Goal: Transaction & Acquisition: Obtain resource

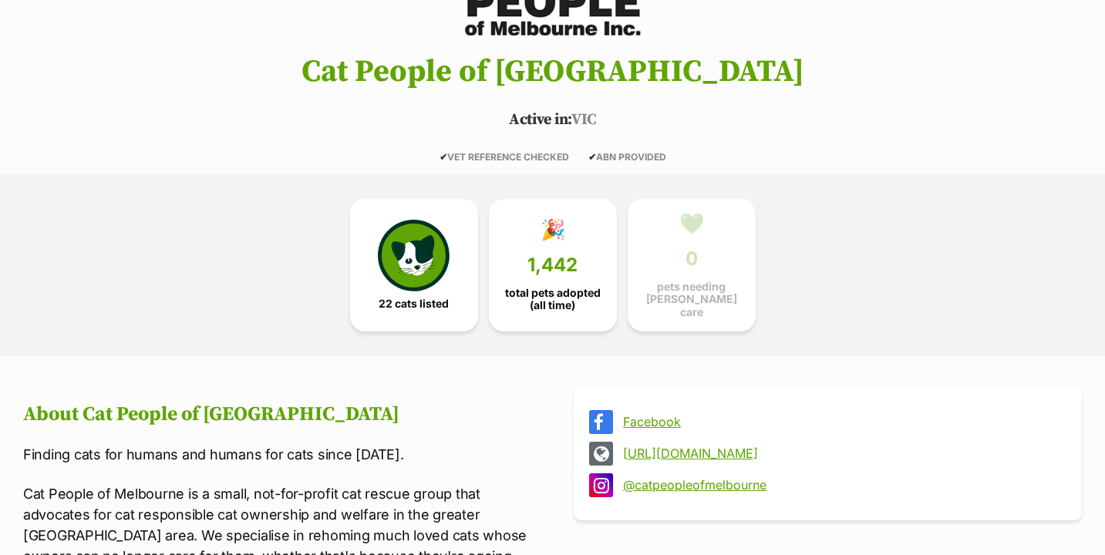
scroll to position [331, 0]
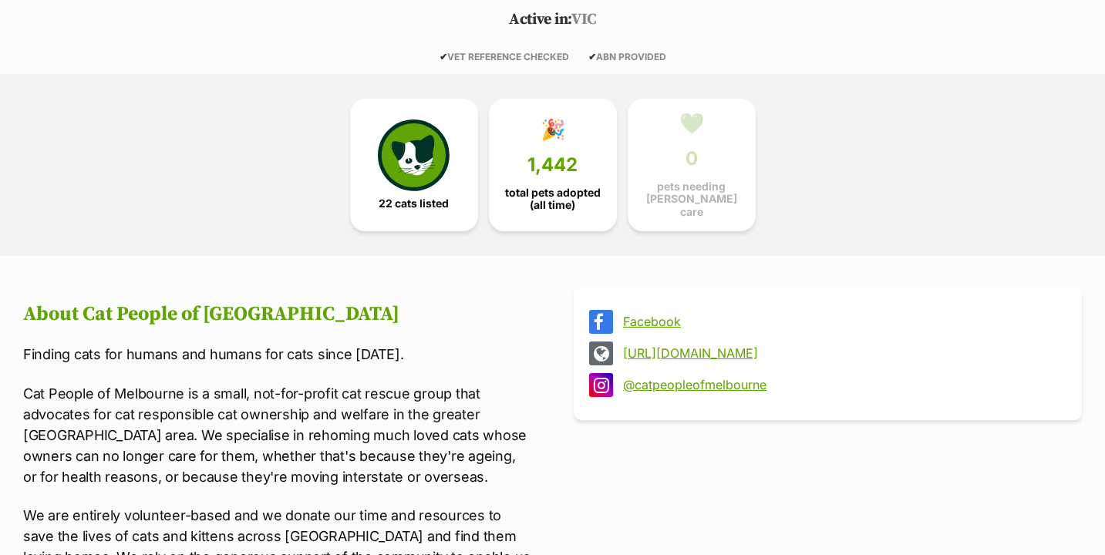
click at [377, 232] on div "22 cats listed 🎉 1,442 total pets adopted (all time) 💚 0 pets needing foster ca…" at bounding box center [553, 165] width 694 height 182
click at [393, 177] on img at bounding box center [413, 151] width 71 height 71
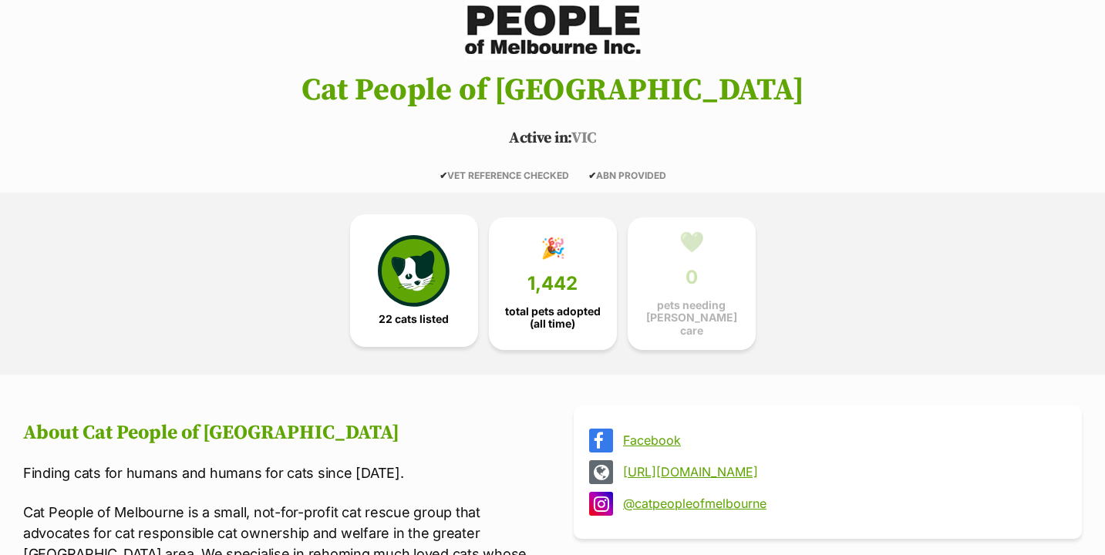
click at [413, 248] on img at bounding box center [413, 270] width 71 height 71
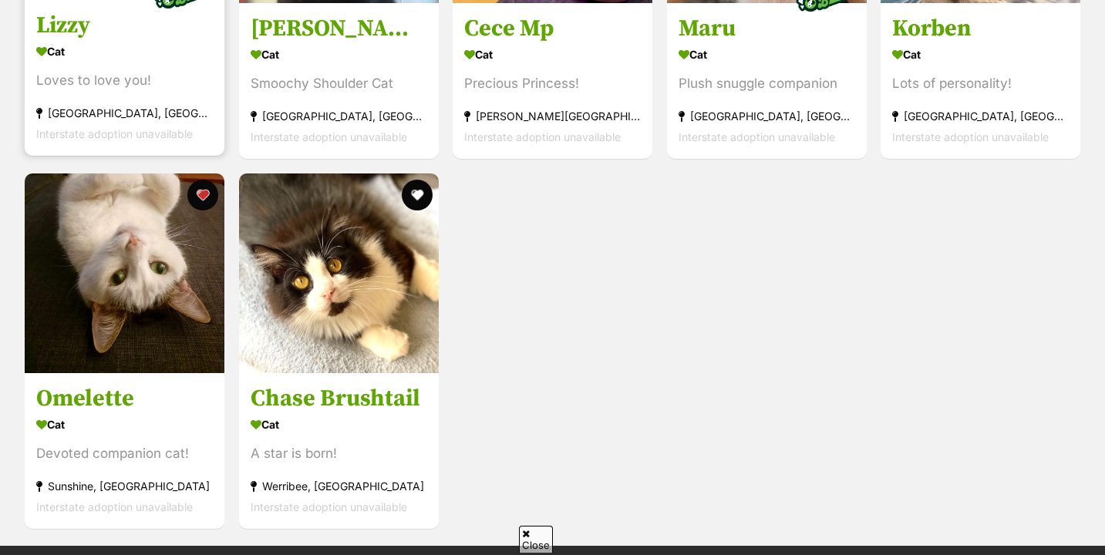
scroll to position [2618, 0]
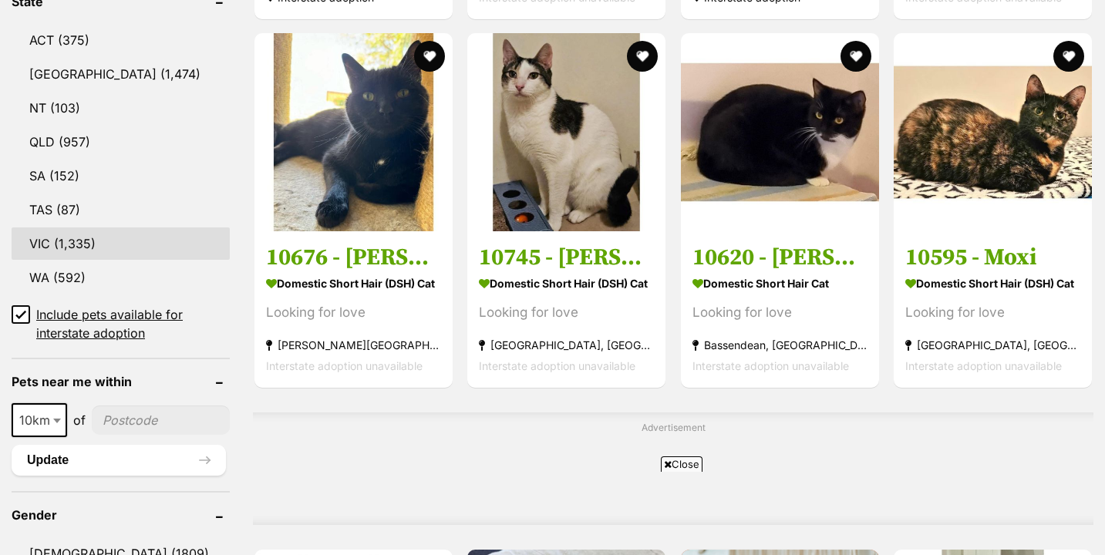
click at [46, 229] on link "VIC (1,335)" at bounding box center [121, 243] width 218 height 32
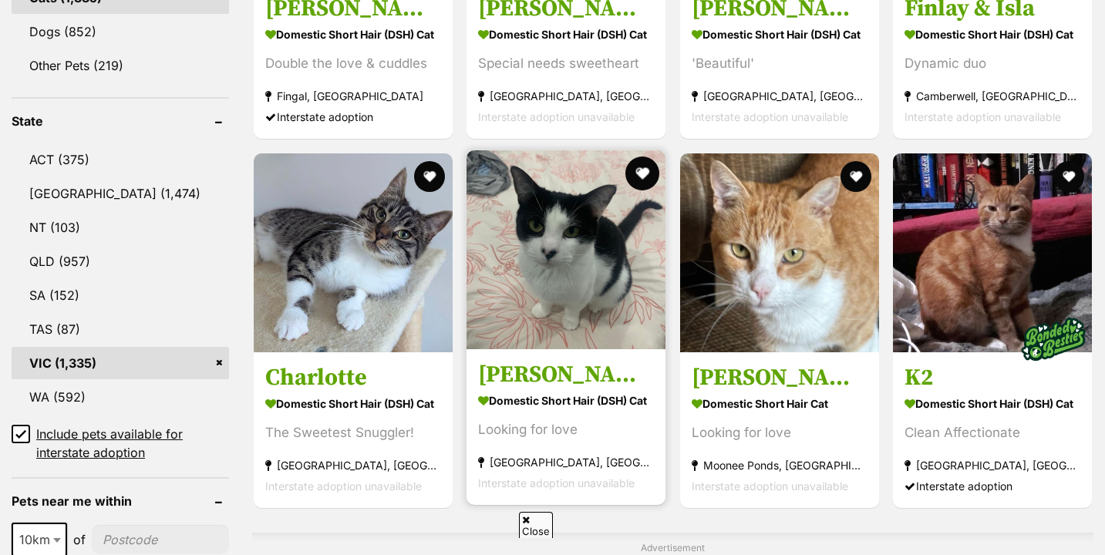
click at [634, 180] on button "favourite" at bounding box center [642, 174] width 34 height 34
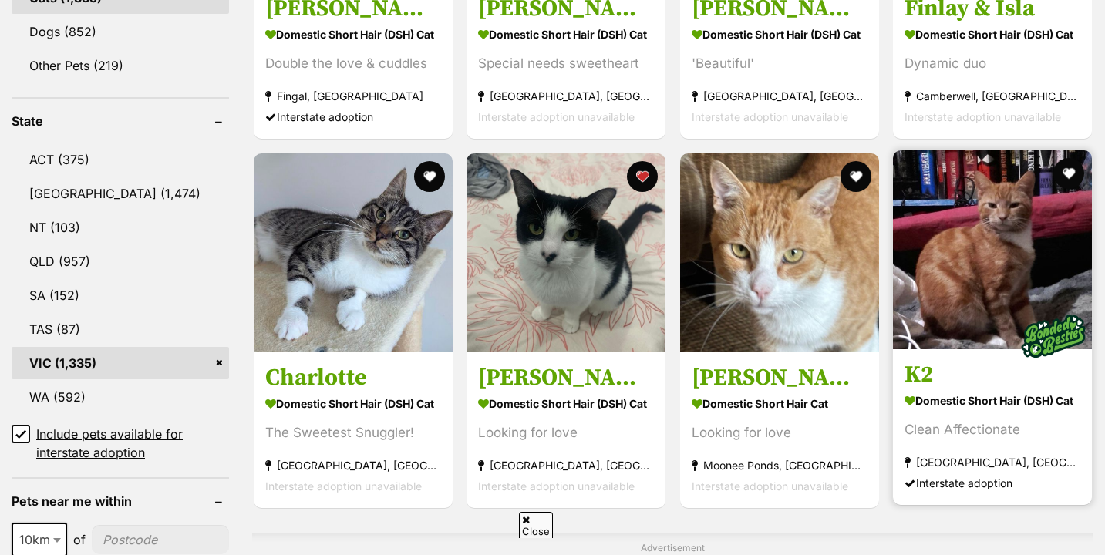
click at [1067, 173] on button "favourite" at bounding box center [1068, 173] width 31 height 31
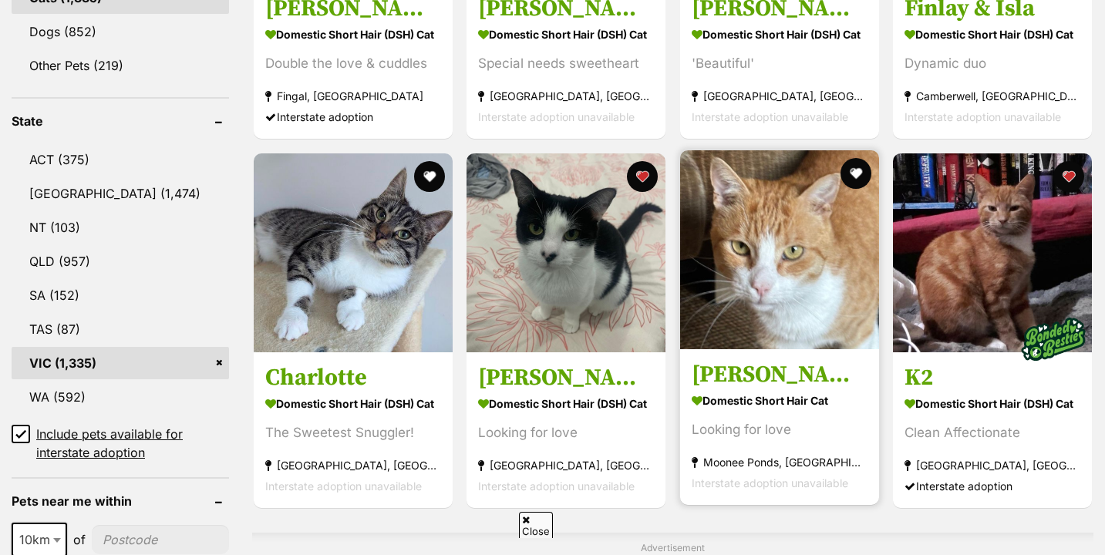
click at [873, 180] on img at bounding box center [779, 249] width 199 height 199
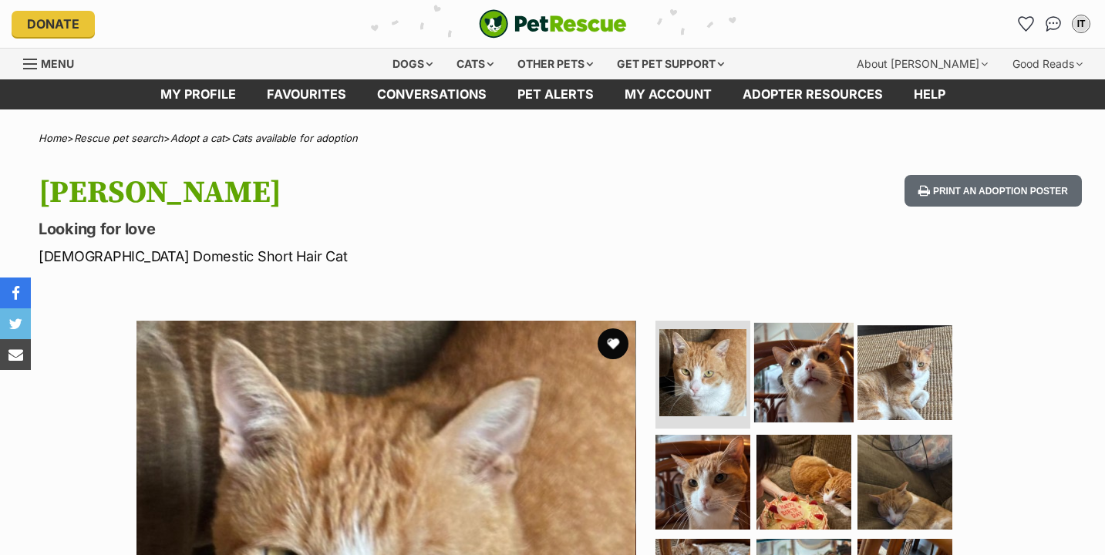
click at [810, 383] on img at bounding box center [803, 372] width 99 height 99
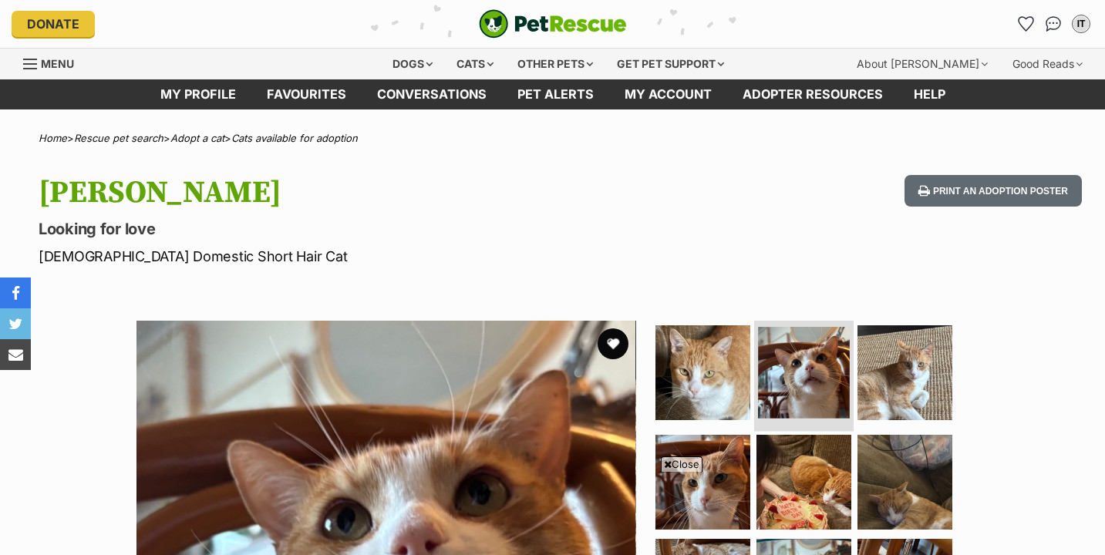
scroll to position [344, 0]
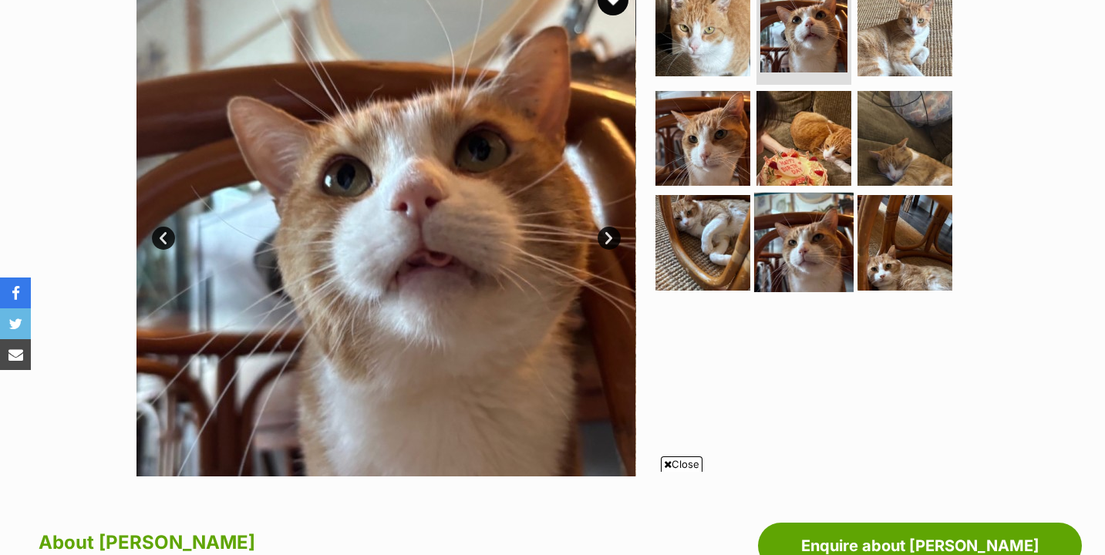
click at [810, 268] on img at bounding box center [803, 242] width 99 height 99
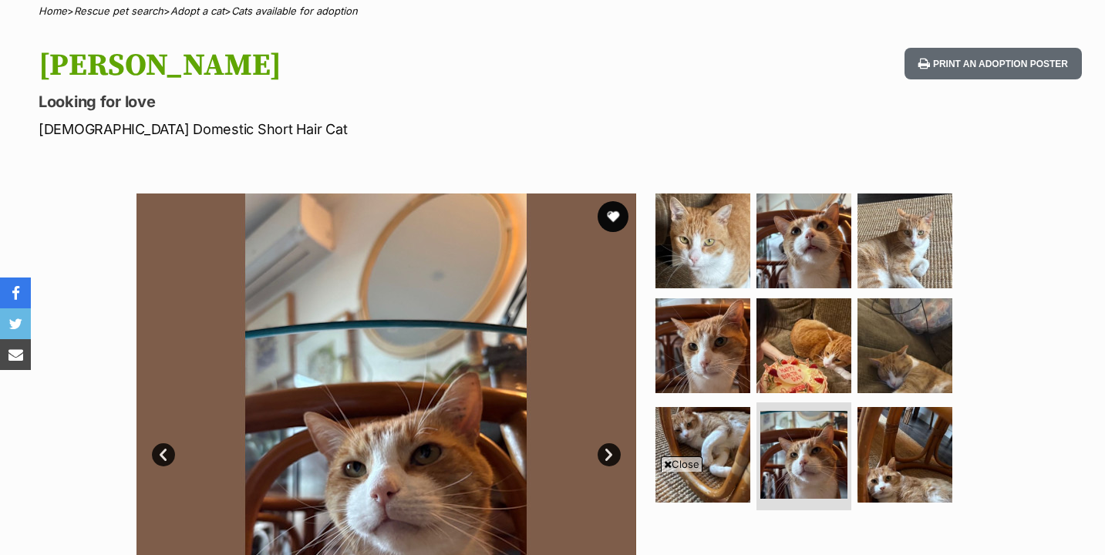
scroll to position [0, 0]
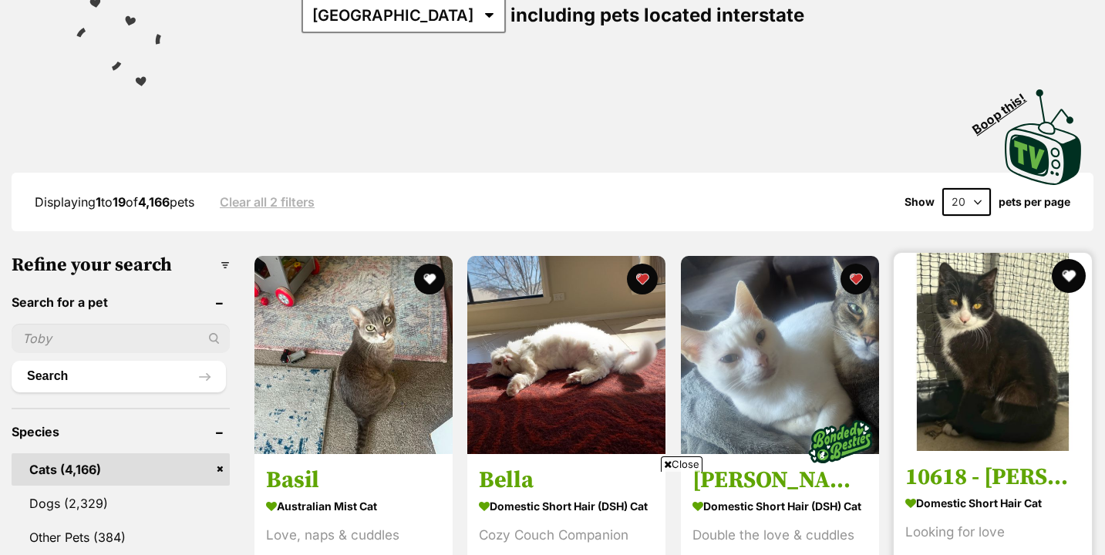
click at [1060, 268] on button "favourite" at bounding box center [1069, 276] width 34 height 34
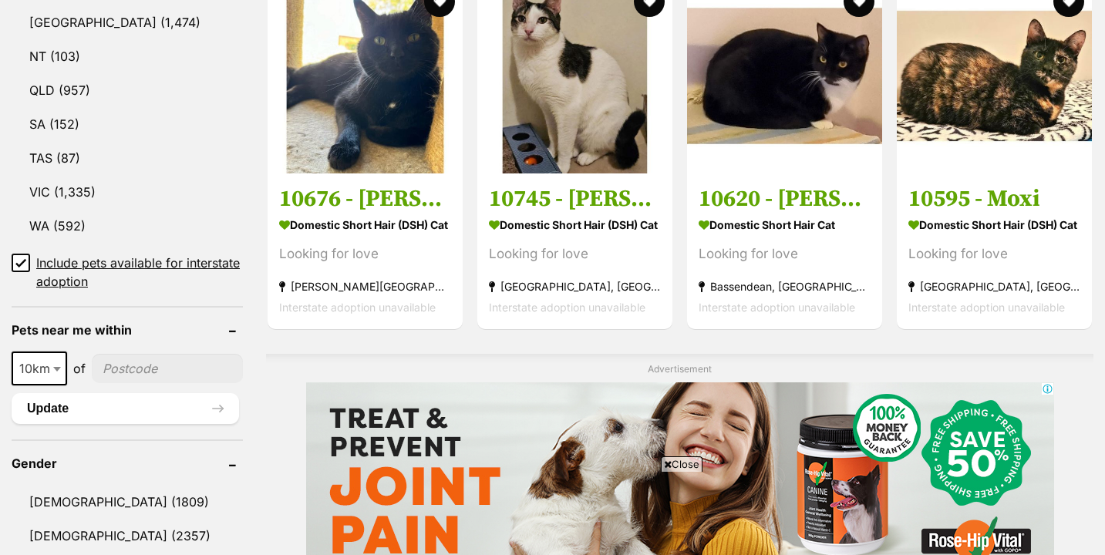
scroll to position [871, 0]
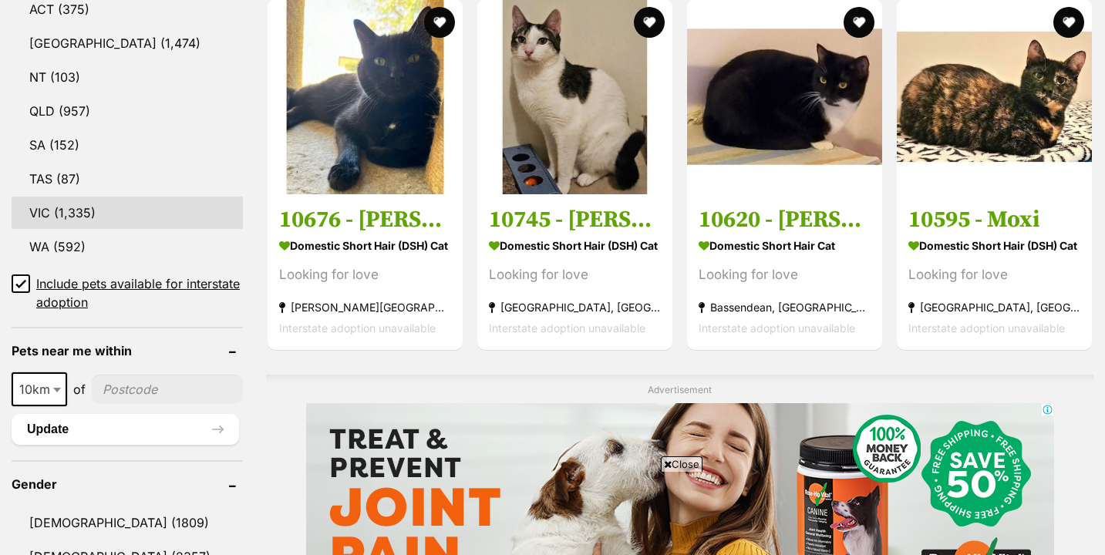
click at [53, 215] on link "VIC (1,335)" at bounding box center [127, 213] width 231 height 32
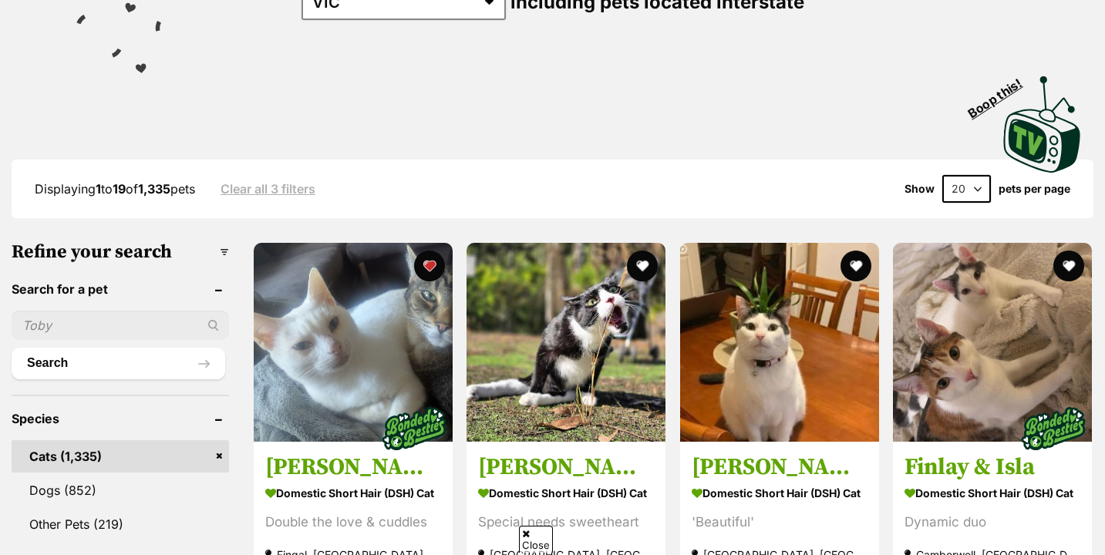
scroll to position [356, 0]
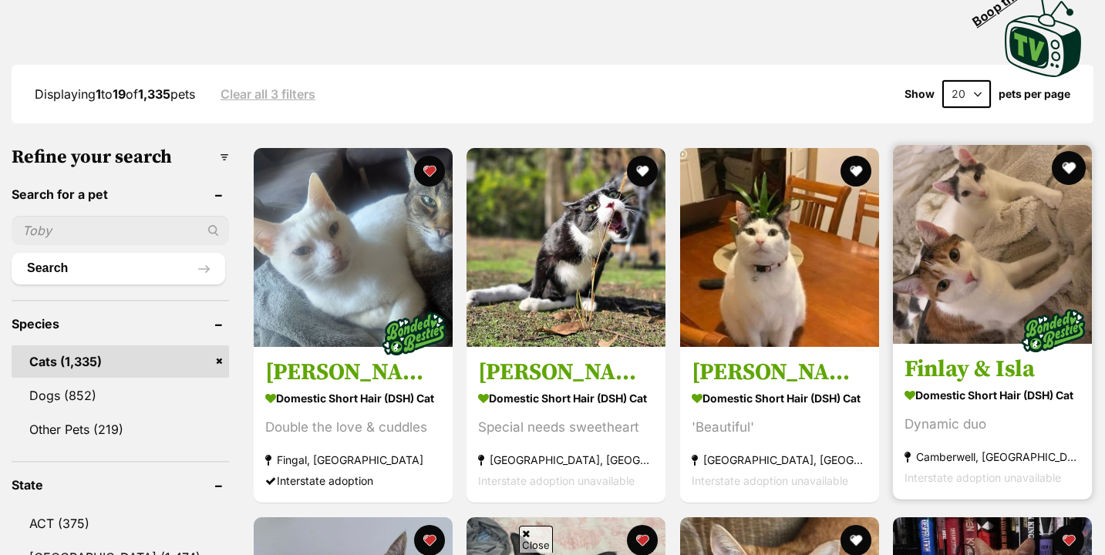
click at [1073, 169] on button "favourite" at bounding box center [1069, 168] width 34 height 34
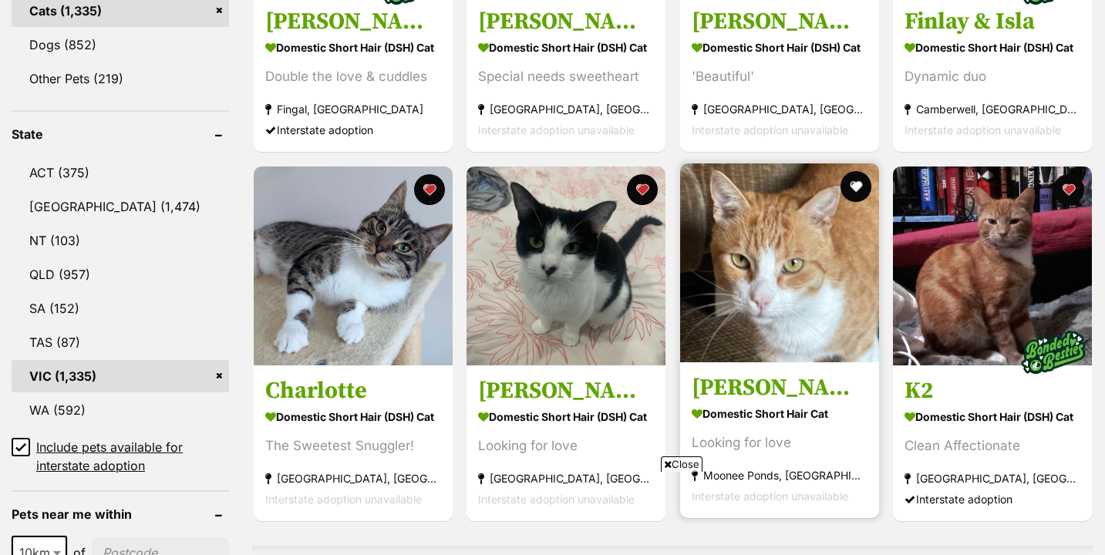
scroll to position [730, 0]
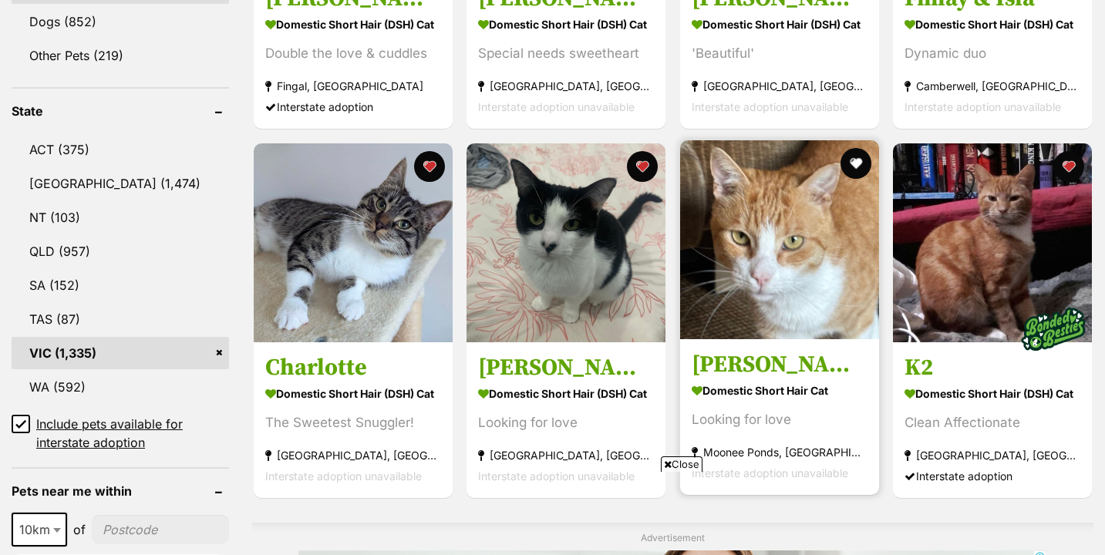
click at [851, 188] on img at bounding box center [779, 239] width 199 height 199
click at [856, 152] on button "favourite" at bounding box center [855, 164] width 34 height 34
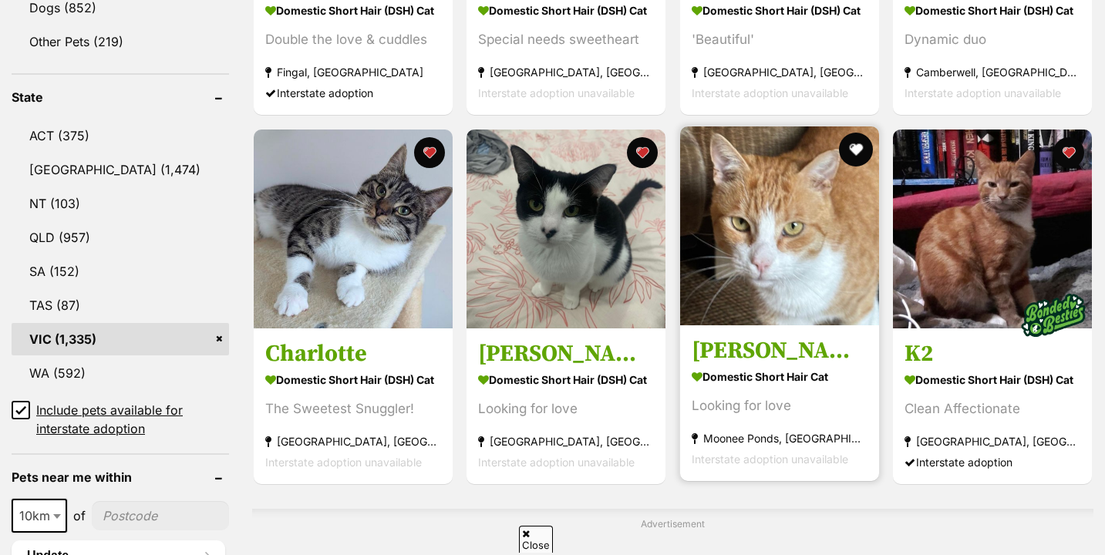
click at [862, 139] on button "favourite" at bounding box center [855, 150] width 34 height 34
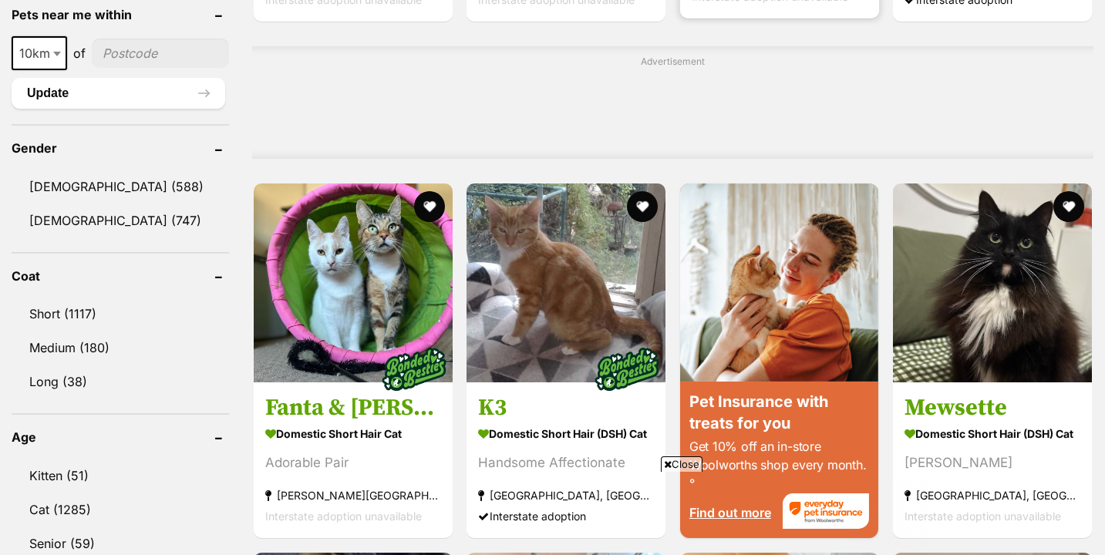
scroll to position [1208, 0]
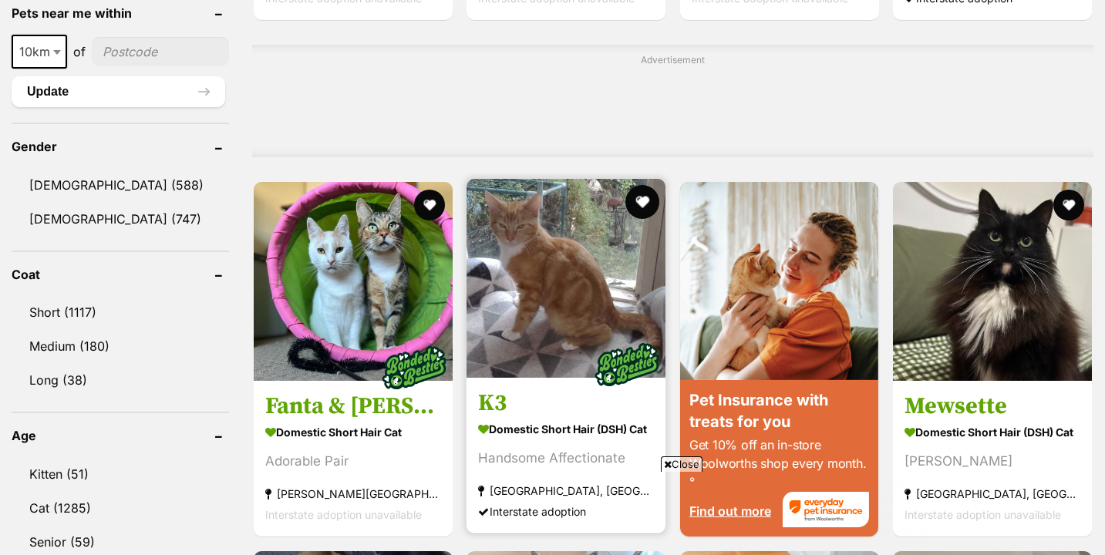
click at [638, 194] on button "favourite" at bounding box center [642, 202] width 34 height 34
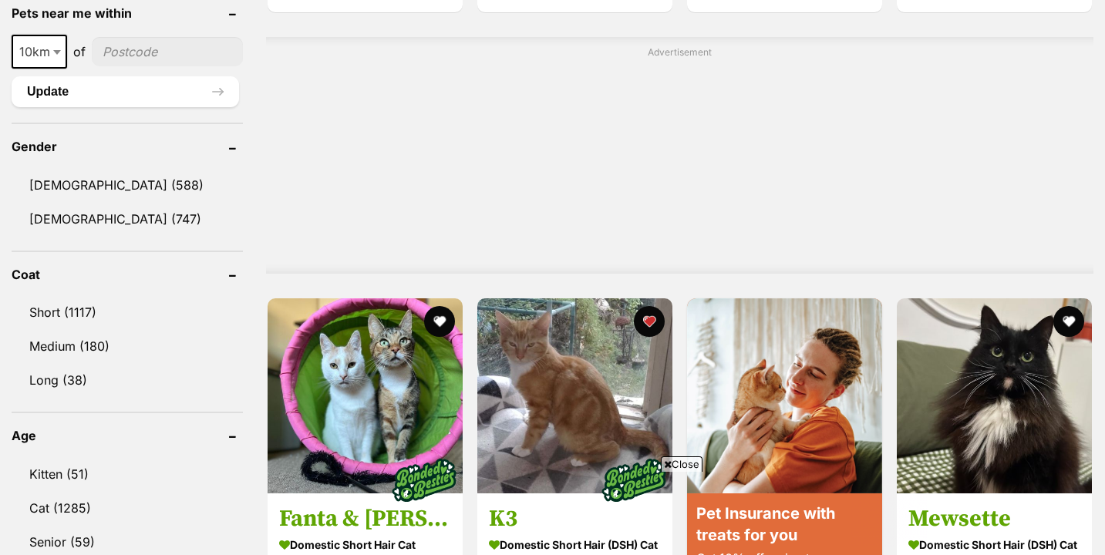
click at [1071, 212] on div at bounding box center [679, 162] width 827 height 193
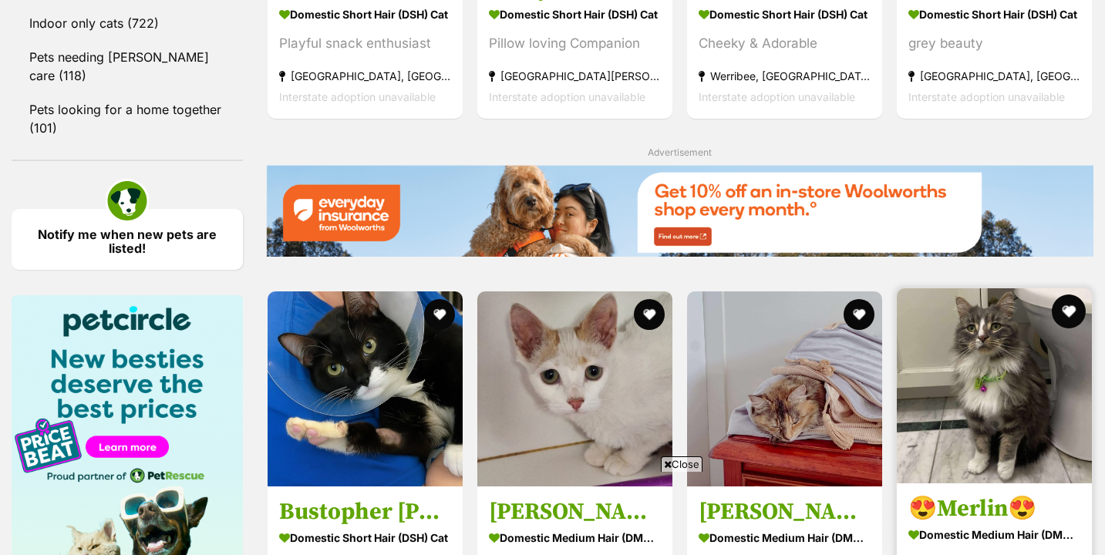
scroll to position [2099, 0]
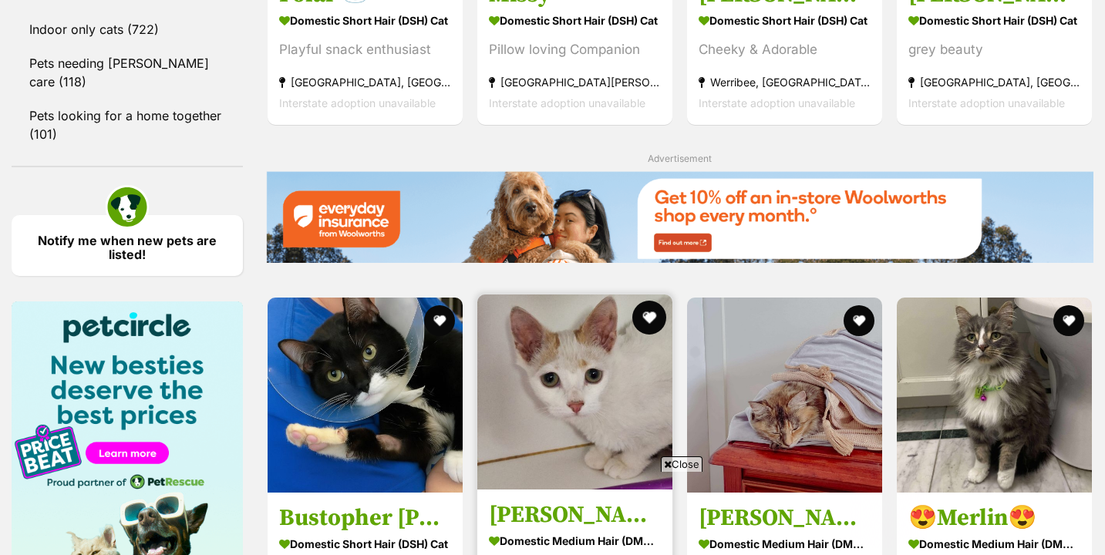
click at [645, 319] on button "favourite" at bounding box center [649, 318] width 34 height 34
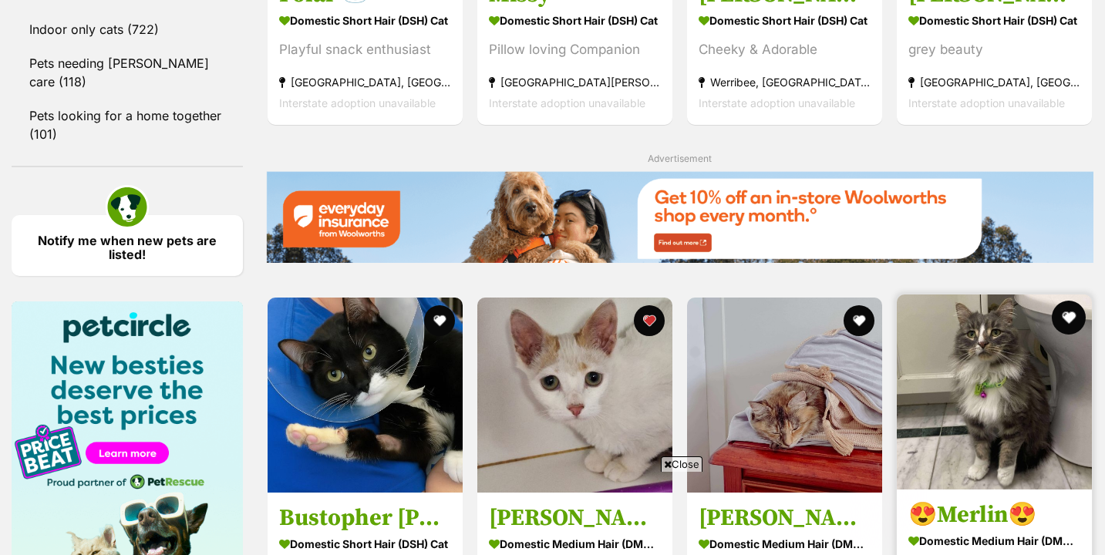
click at [1069, 318] on button "favourite" at bounding box center [1069, 318] width 34 height 34
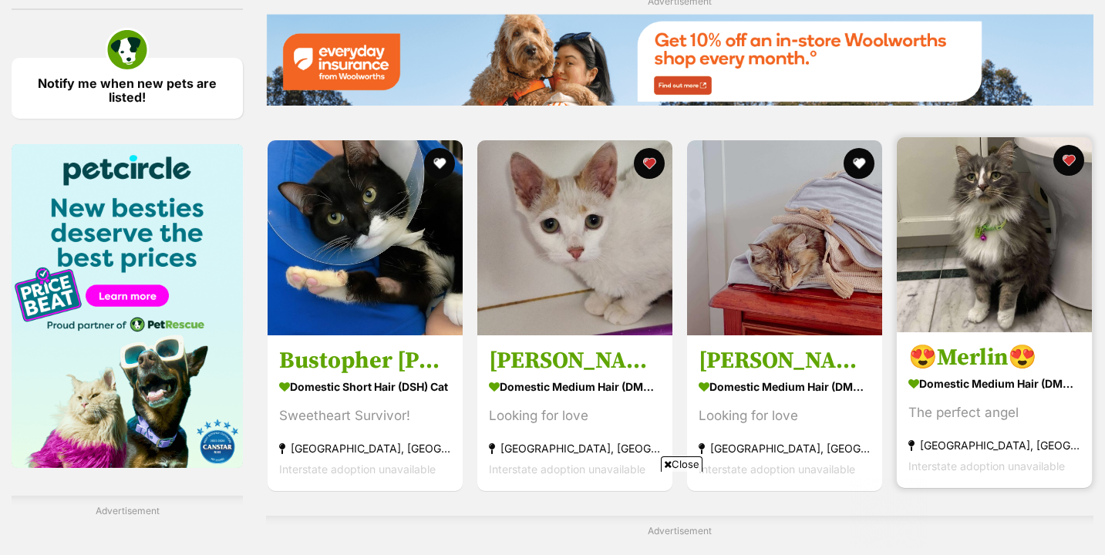
scroll to position [2262, 0]
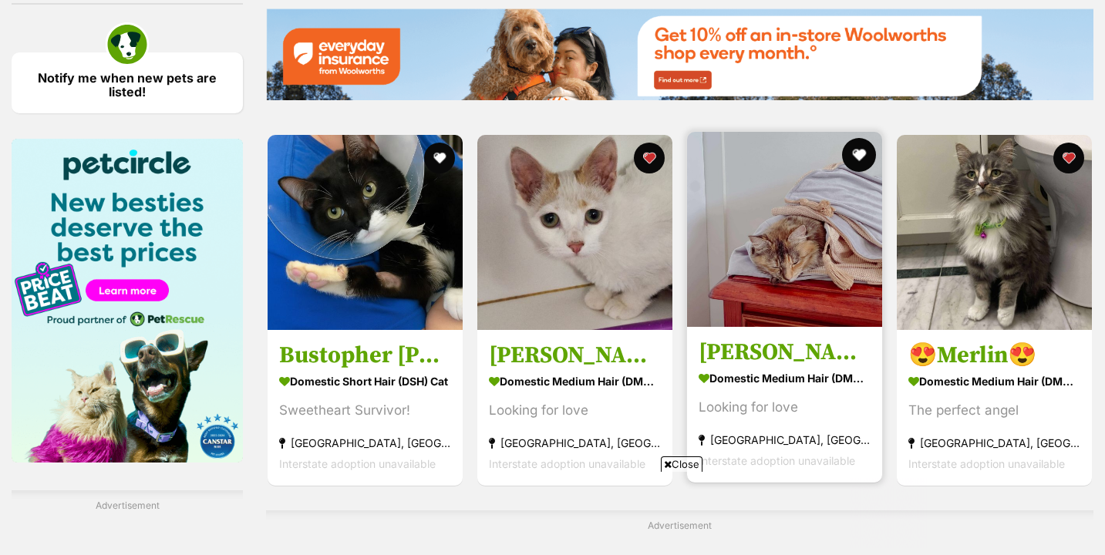
click at [854, 155] on button "favourite" at bounding box center [859, 155] width 34 height 34
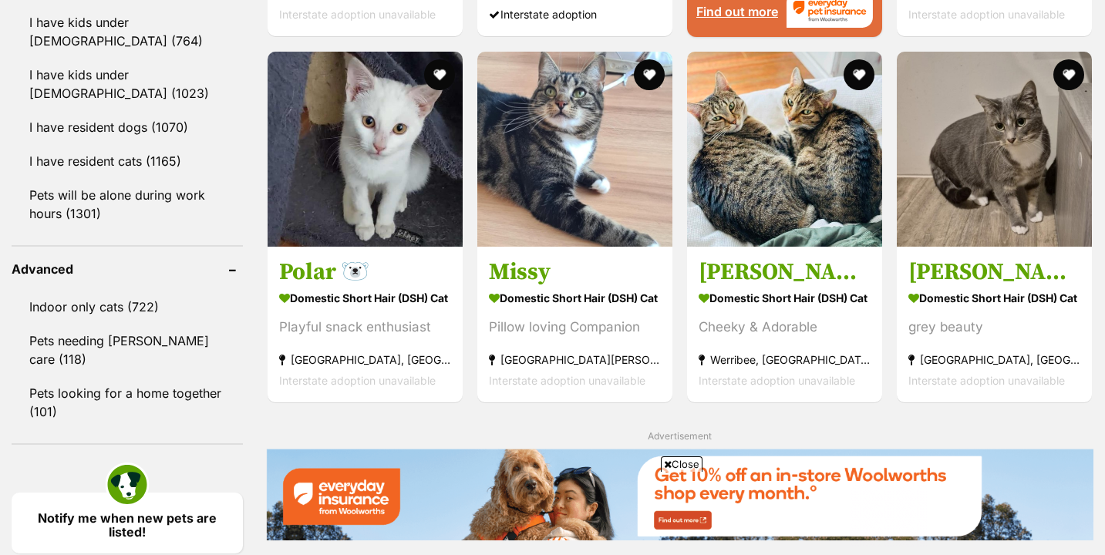
scroll to position [1816, 0]
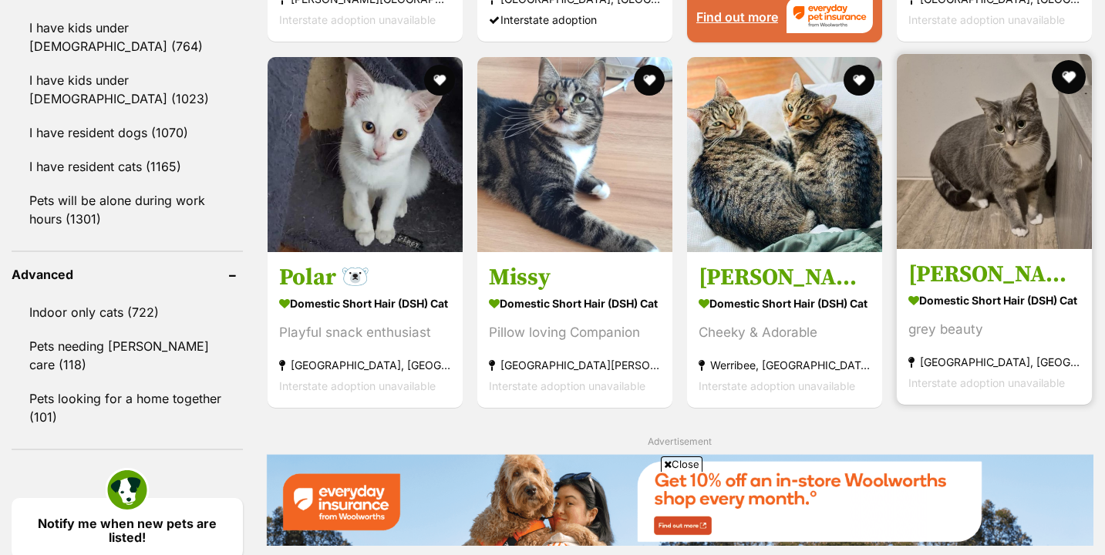
click at [1061, 69] on button "favourite" at bounding box center [1069, 77] width 34 height 34
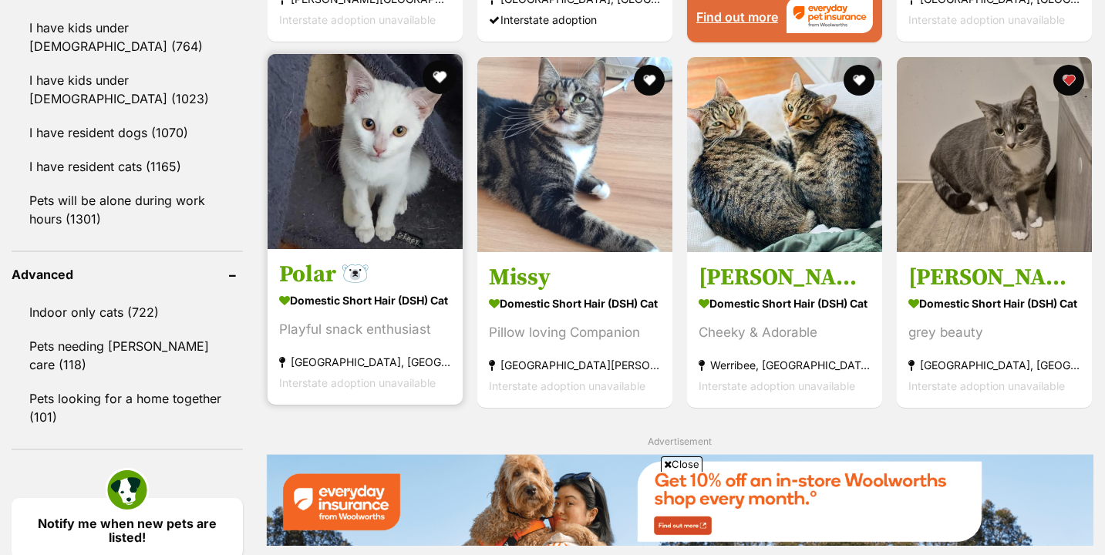
click at [438, 70] on button "favourite" at bounding box center [440, 77] width 34 height 34
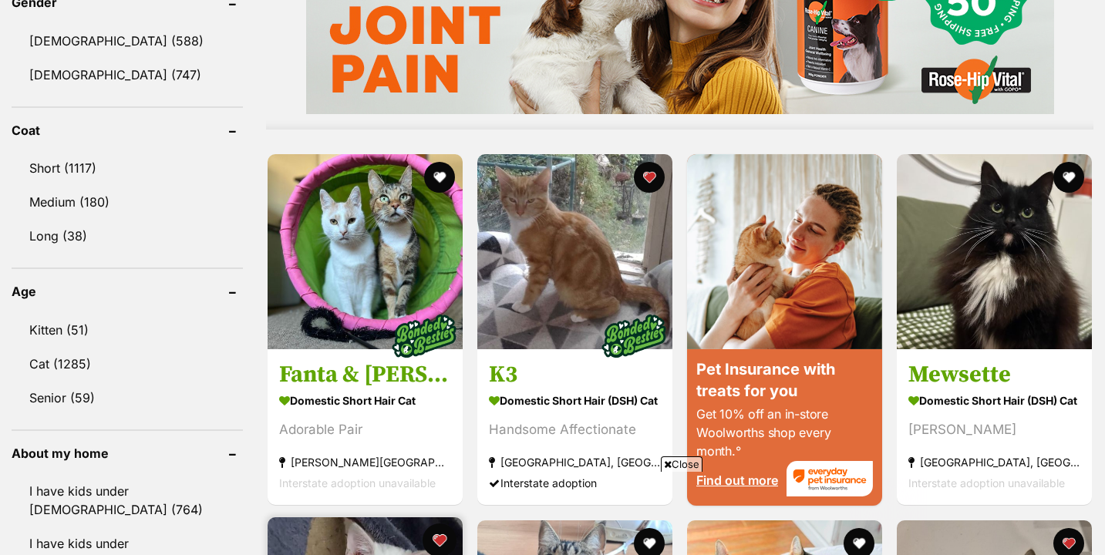
scroll to position [1350, 0]
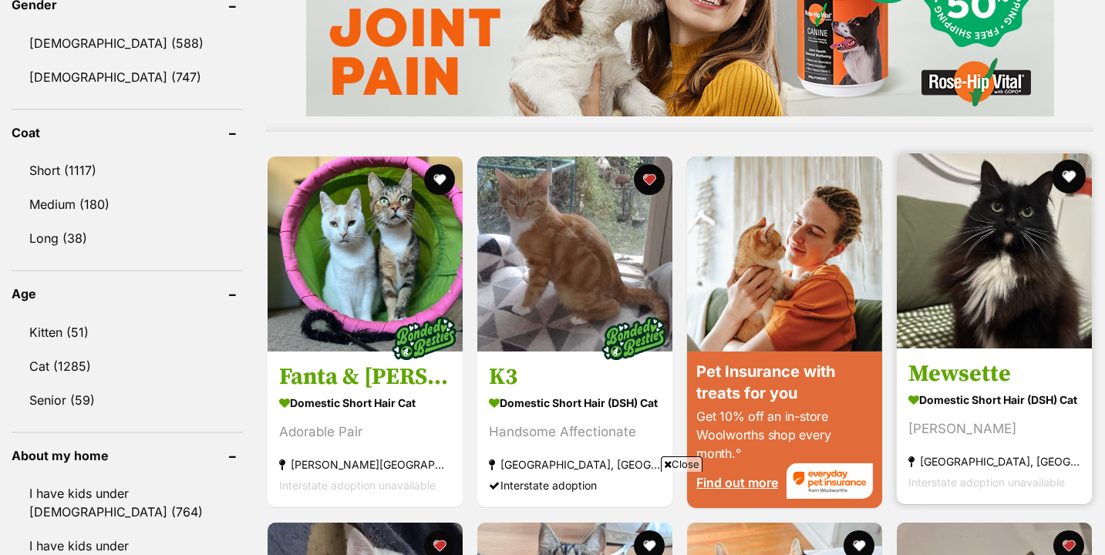
click at [1066, 177] on button "favourite" at bounding box center [1069, 177] width 34 height 34
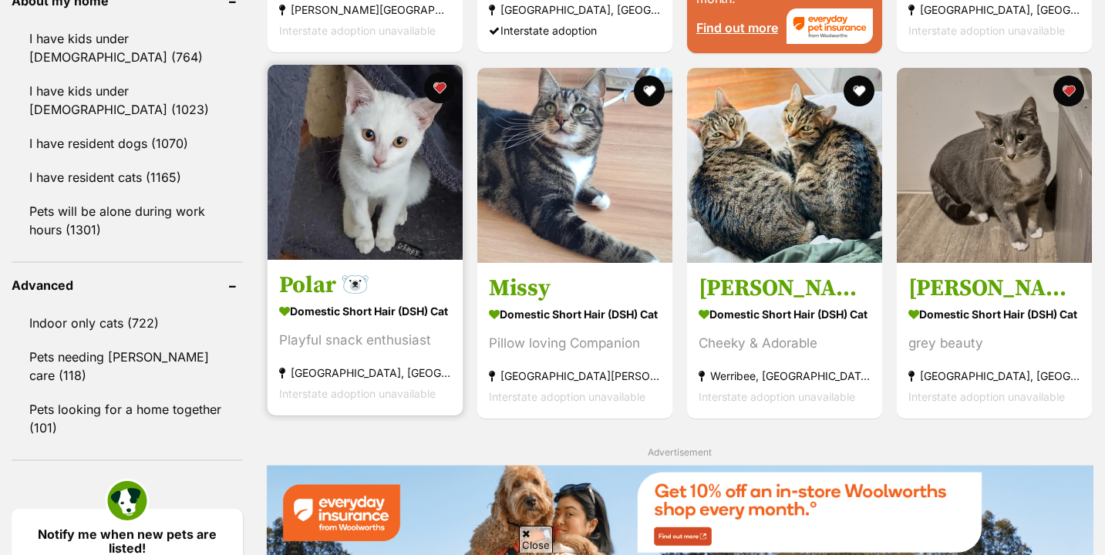
scroll to position [0, 0]
click at [396, 256] on link at bounding box center [365, 255] width 195 height 15
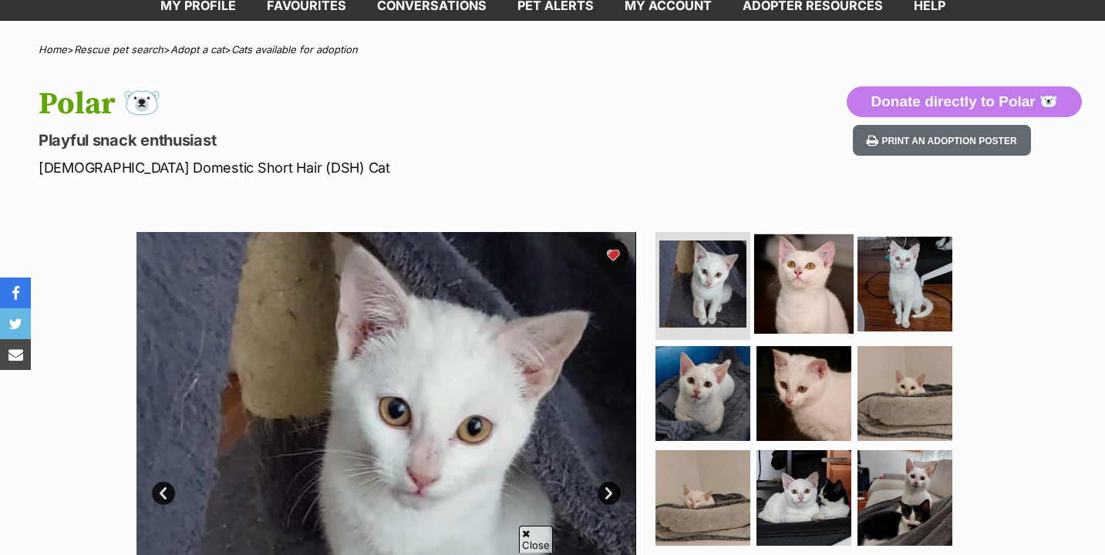
click at [793, 285] on img at bounding box center [803, 283] width 99 height 99
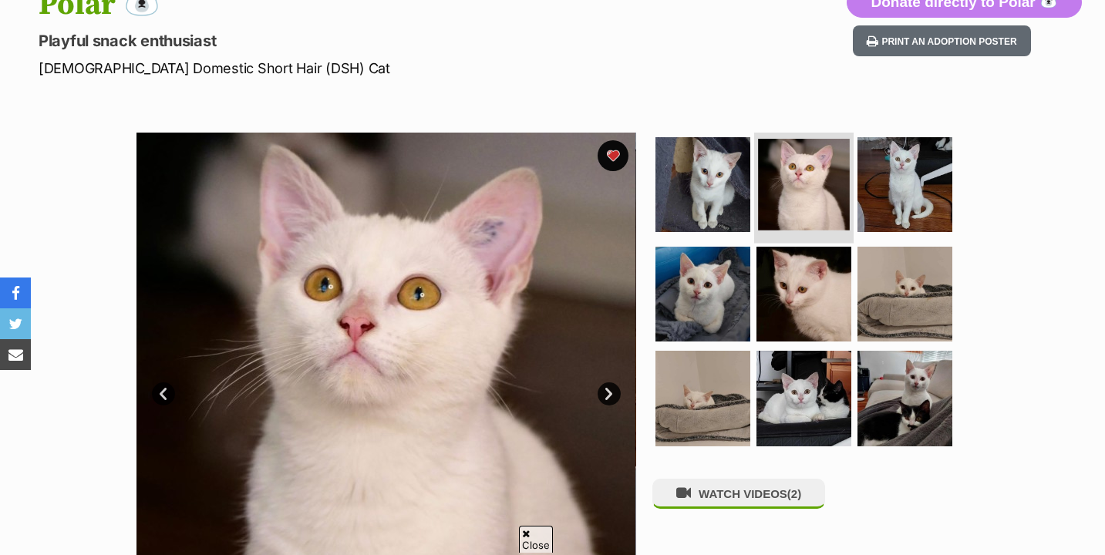
scroll to position [191, 0]
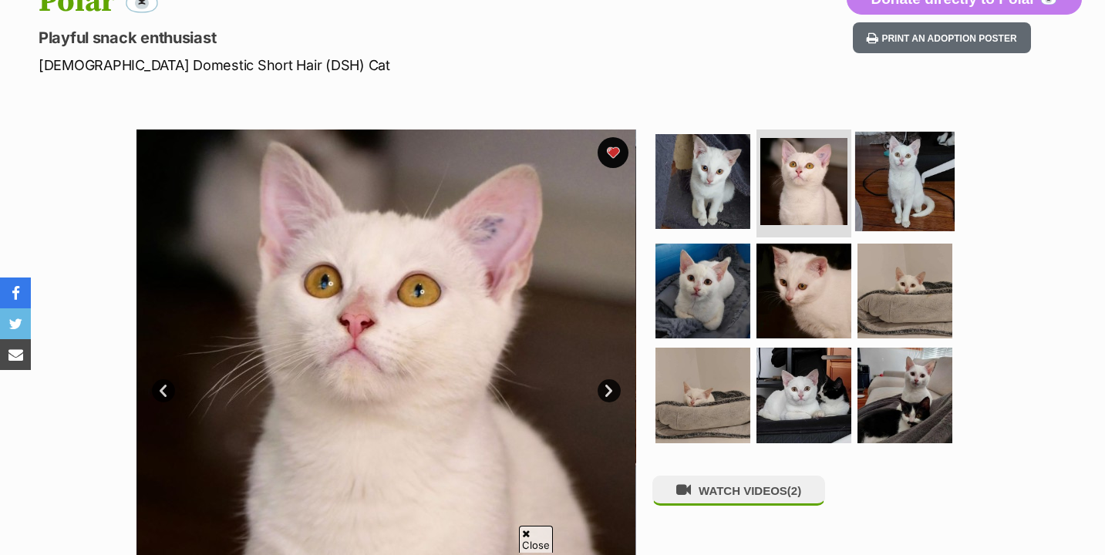
click at [910, 194] on img at bounding box center [904, 181] width 99 height 99
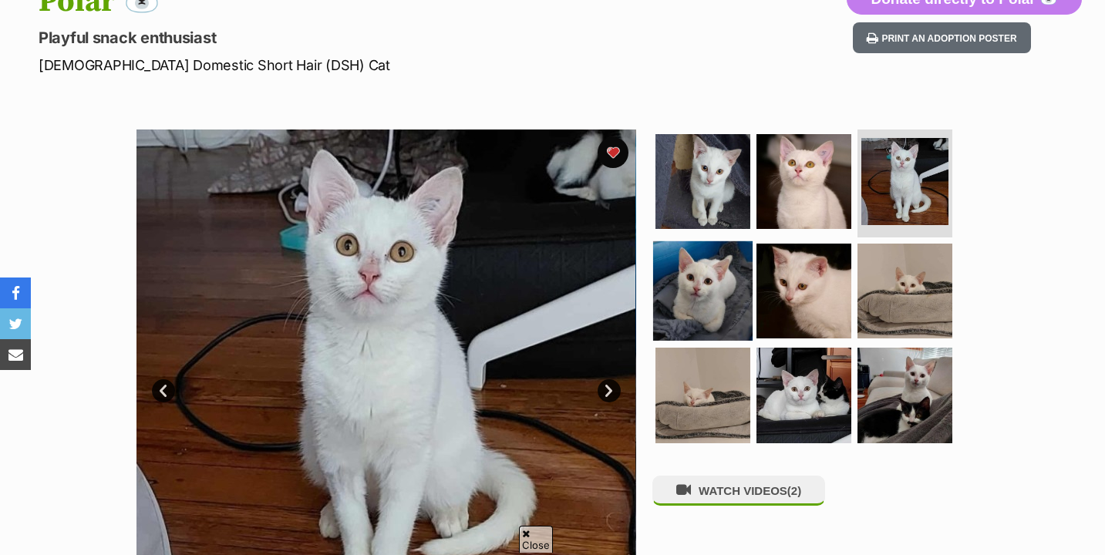
click at [723, 294] on img at bounding box center [702, 290] width 99 height 99
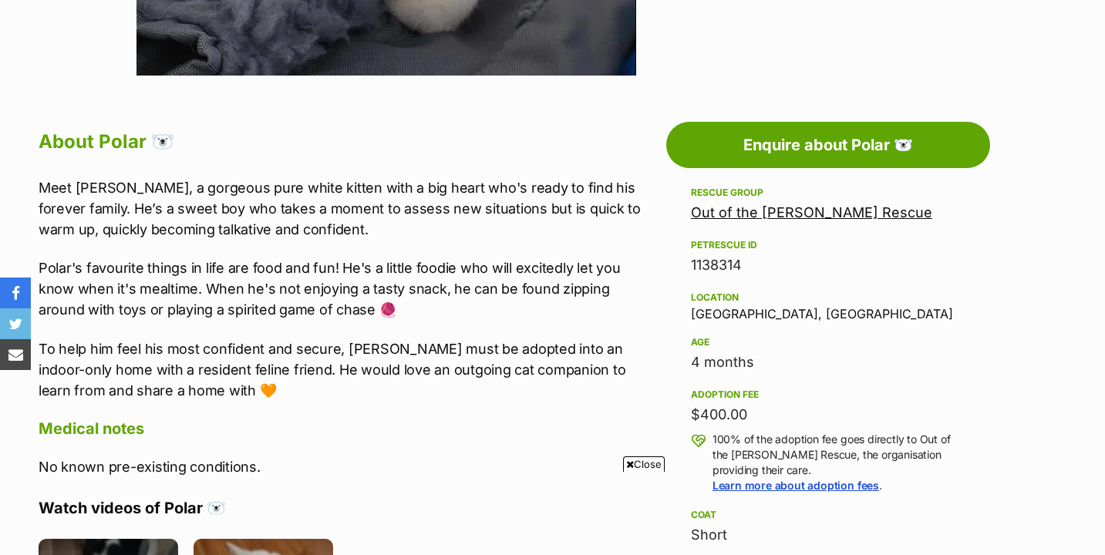
scroll to position [131, 0]
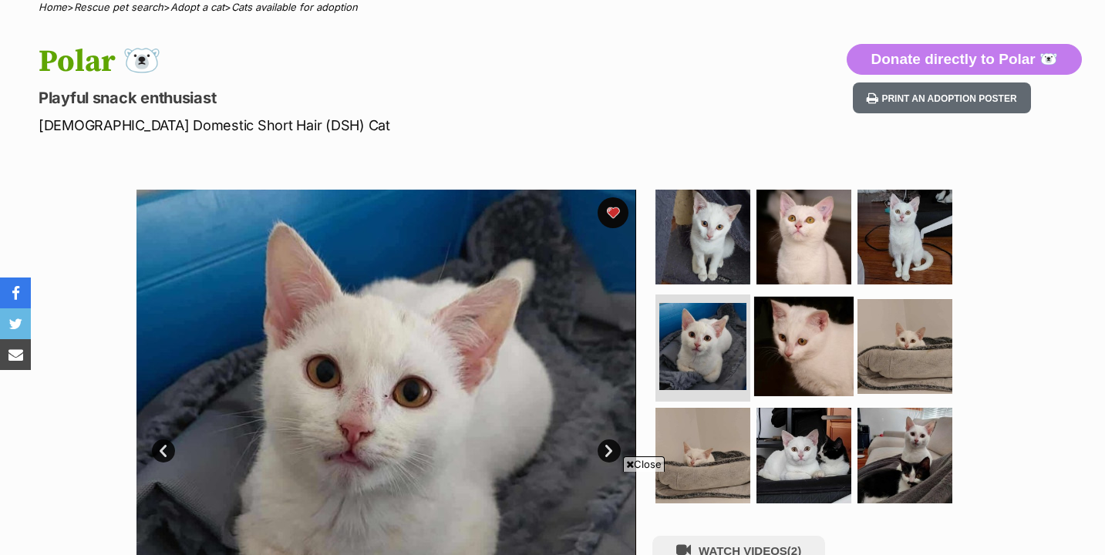
click at [783, 317] on img at bounding box center [803, 345] width 99 height 99
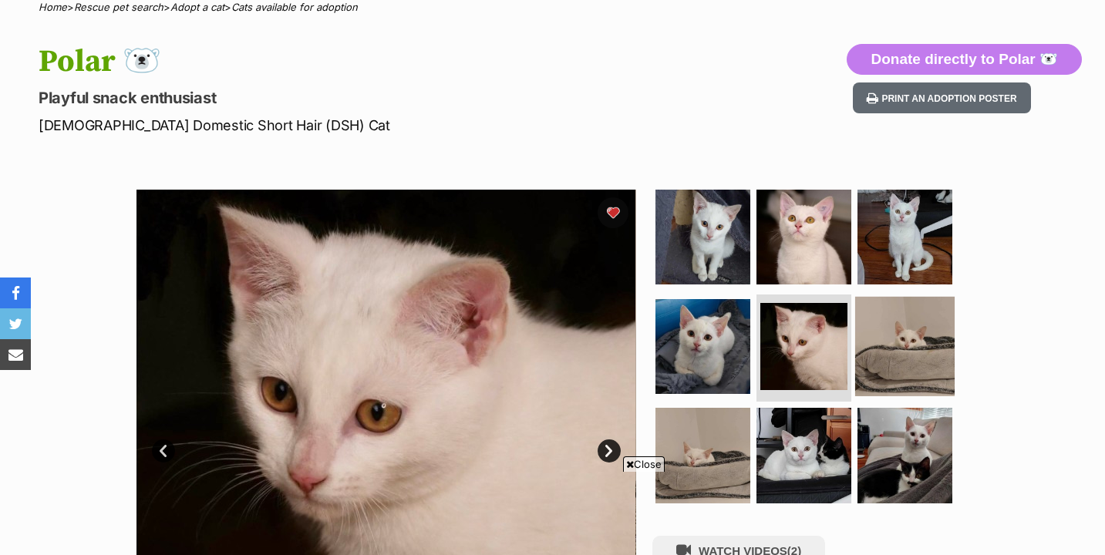
click at [877, 330] on img at bounding box center [904, 345] width 99 height 99
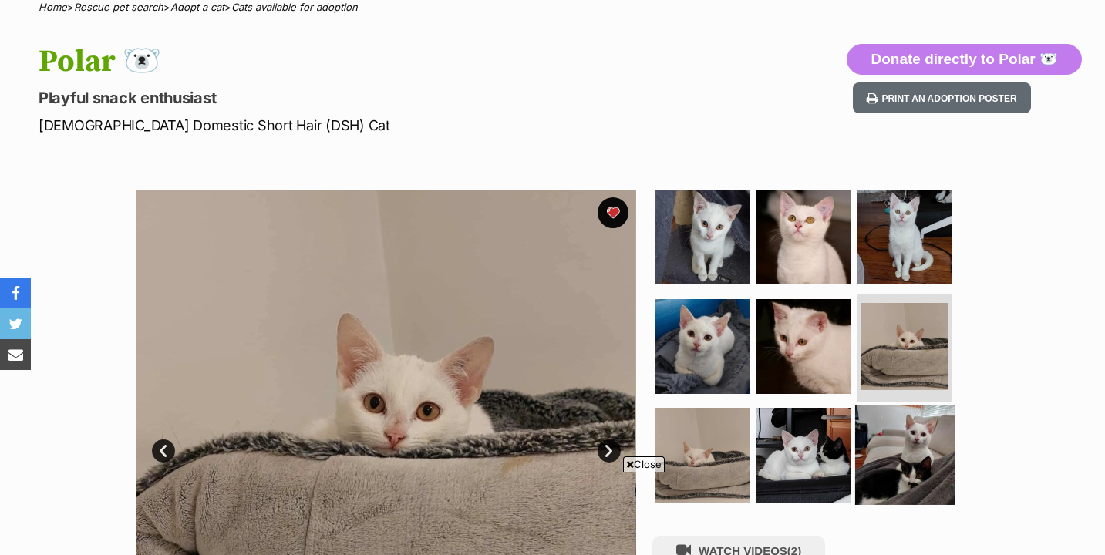
scroll to position [0, 0]
click at [919, 438] on img at bounding box center [904, 455] width 99 height 99
